Goal: Find contact information: Find contact information

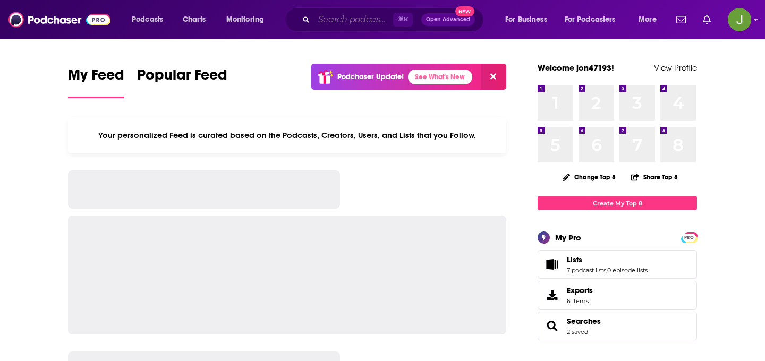
click at [350, 27] on input "Search podcasts, credits, & more..." at bounding box center [353, 19] width 79 height 17
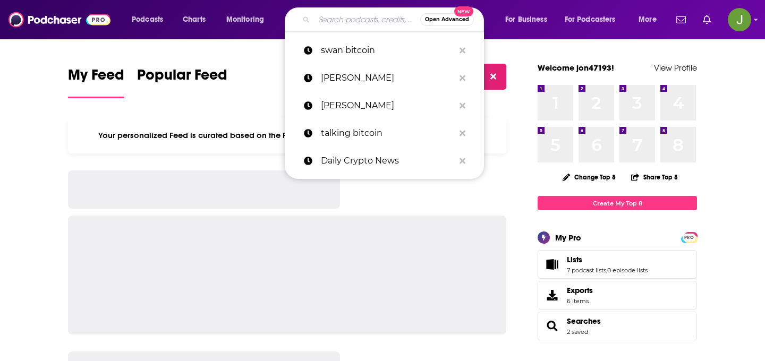
paste input "The Bitcoin Standard"
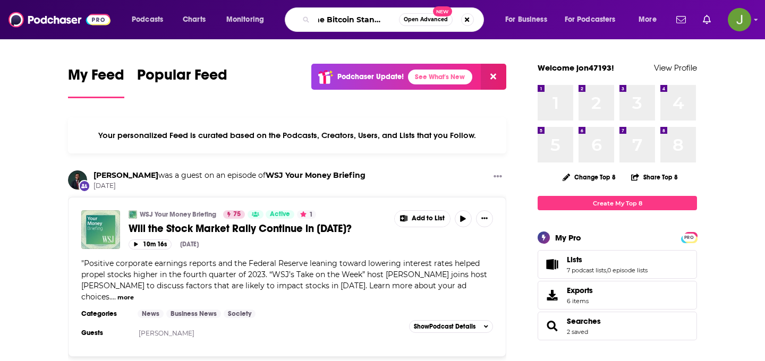
scroll to position [0, 6]
type input "The Bitcoin Standard"
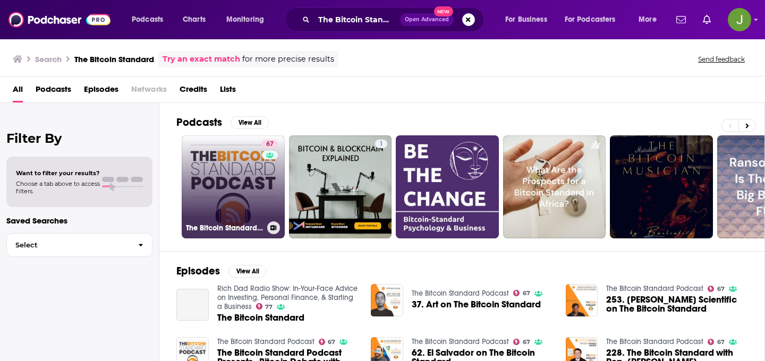
click at [244, 193] on link "67 The Bitcoin Standard Podcast" at bounding box center [233, 186] width 103 height 103
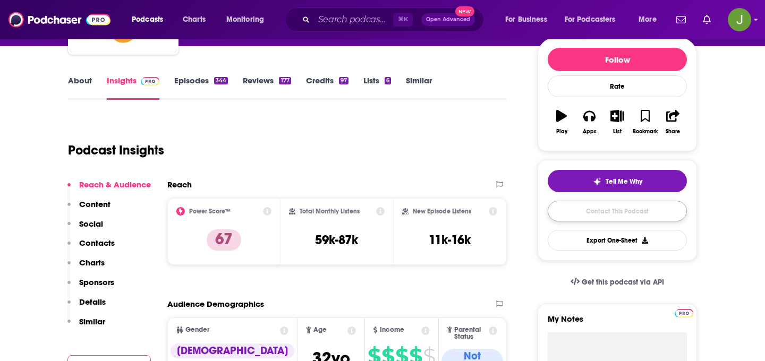
click at [605, 207] on link "Contact This Podcast" at bounding box center [617, 211] width 139 height 21
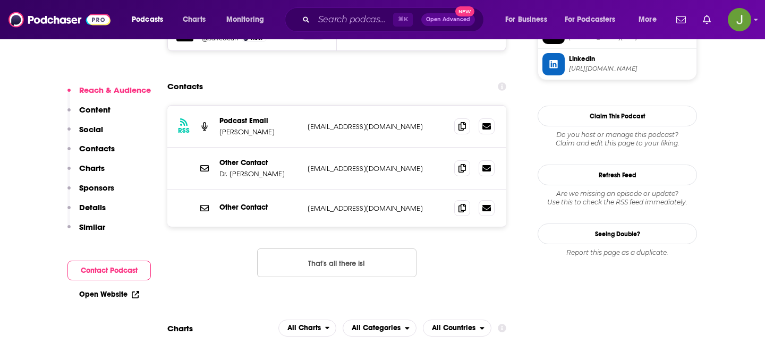
scroll to position [1041, 0]
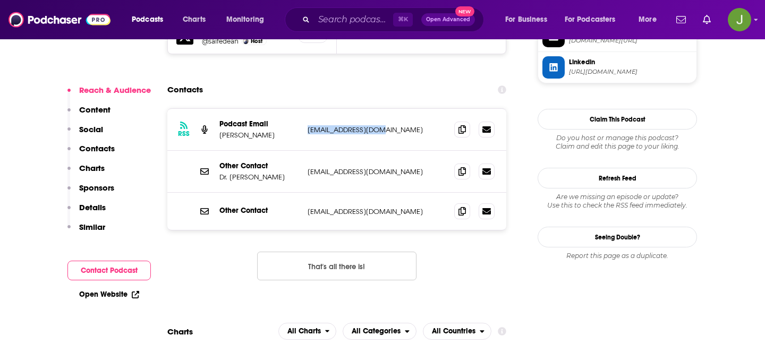
drag, startPoint x: 396, startPoint y: 67, endPoint x: 305, endPoint y: 71, distance: 90.9
click at [305, 109] on div "RSS Podcast Email [PERSON_NAME] [PERSON_NAME][EMAIL_ADDRESS][DOMAIN_NAME] [EMAI…" at bounding box center [336, 130] width 339 height 42
copy p "[EMAIL_ADDRESS][DOMAIN_NAME]"
